Goal: Find contact information

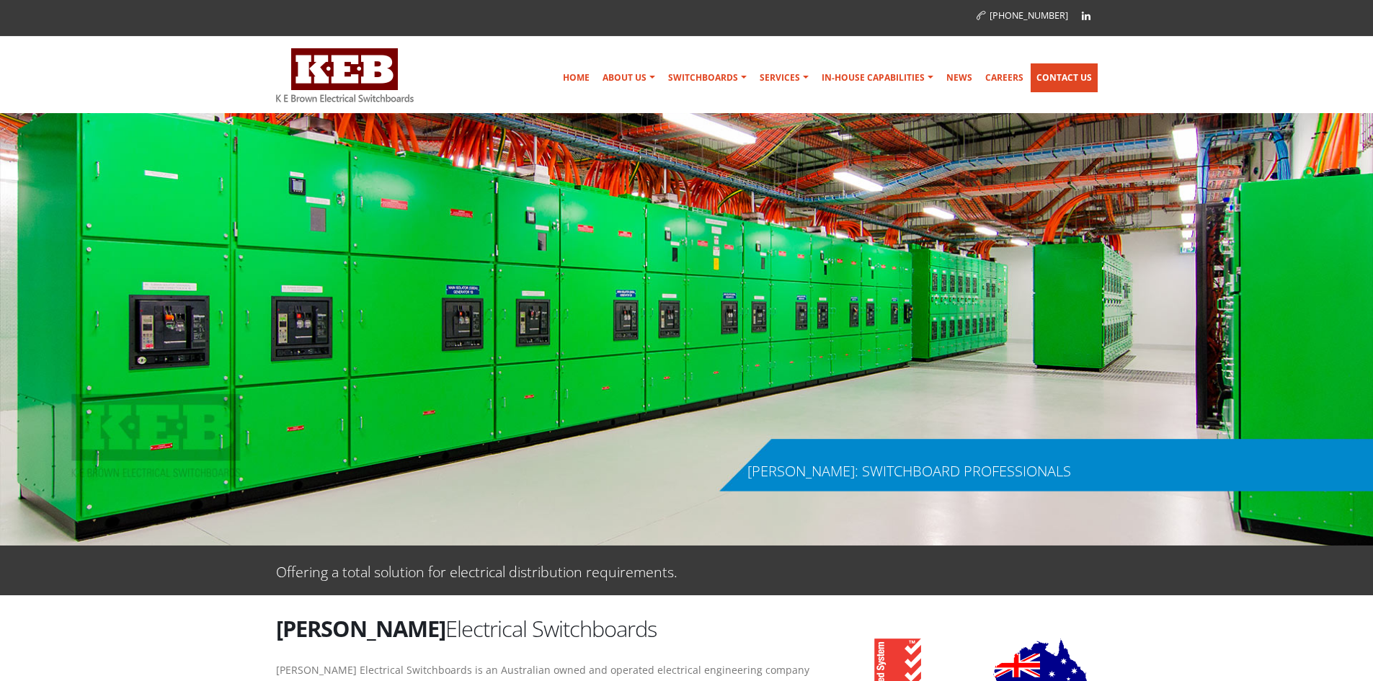
click at [1056, 78] on link "Contact Us" at bounding box center [1063, 77] width 67 height 29
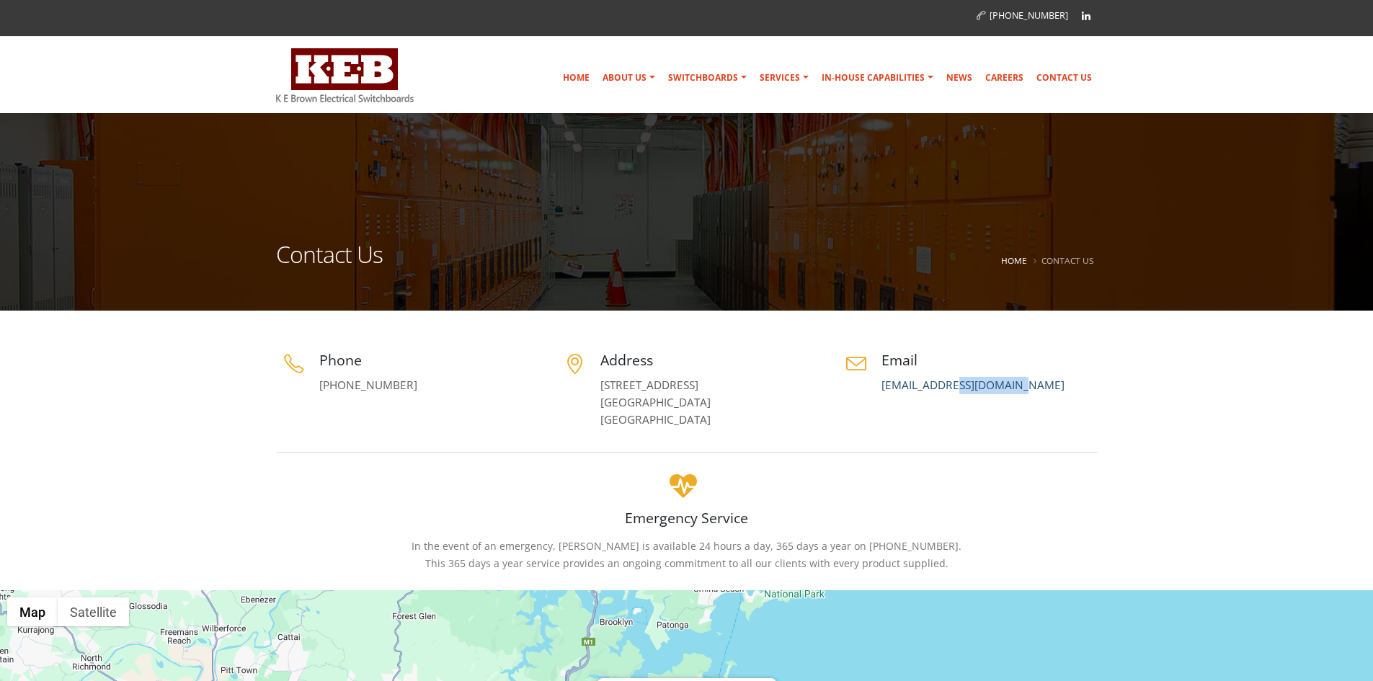
drag, startPoint x: 996, startPoint y: 382, endPoint x: 953, endPoint y: 383, distance: 42.5
click at [953, 383] on p "[EMAIL_ADDRESS][DOMAIN_NAME]" at bounding box center [989, 385] width 216 height 17
copy link "@[DOMAIN_NAME]"
drag, startPoint x: 411, startPoint y: 380, endPoint x: 316, endPoint y: 388, distance: 94.8
click at [316, 388] on div "Phone [PHONE_NUMBER]" at bounding box center [405, 372] width 259 height 44
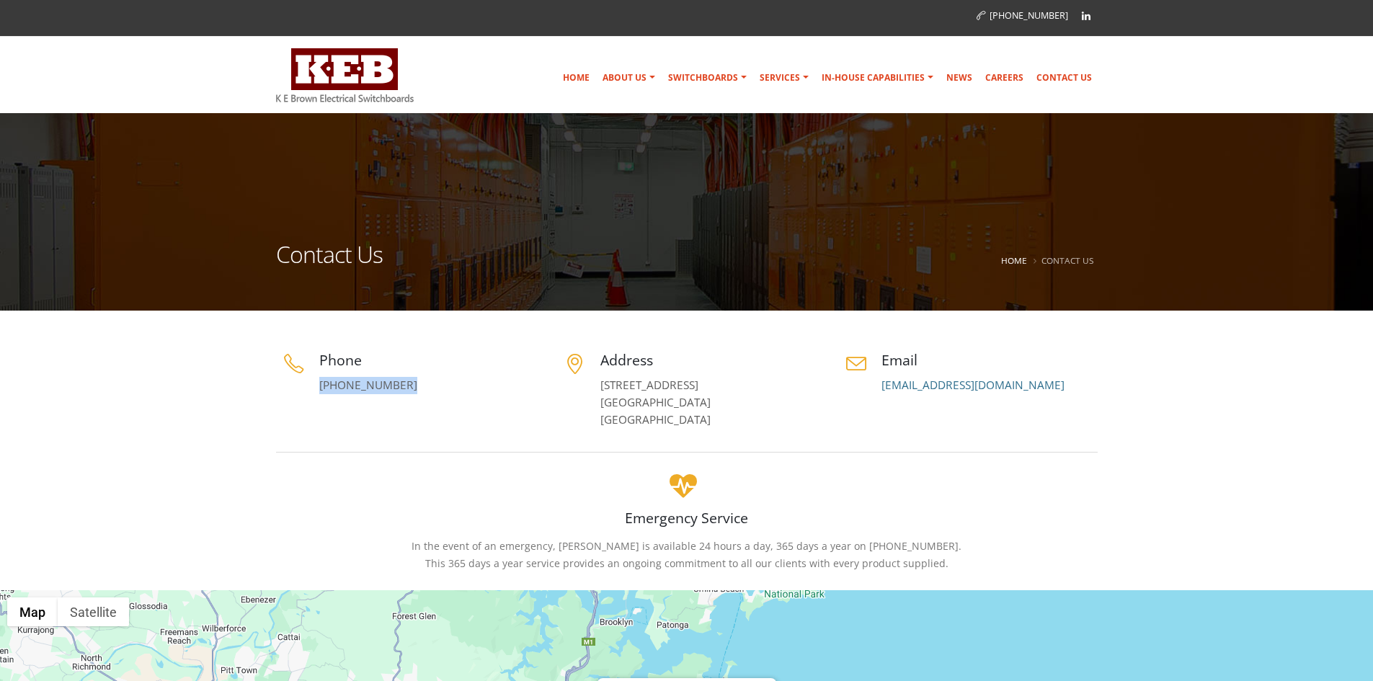
copy link "[PHONE_NUMBER]"
